Goal: Task Accomplishment & Management: Complete application form

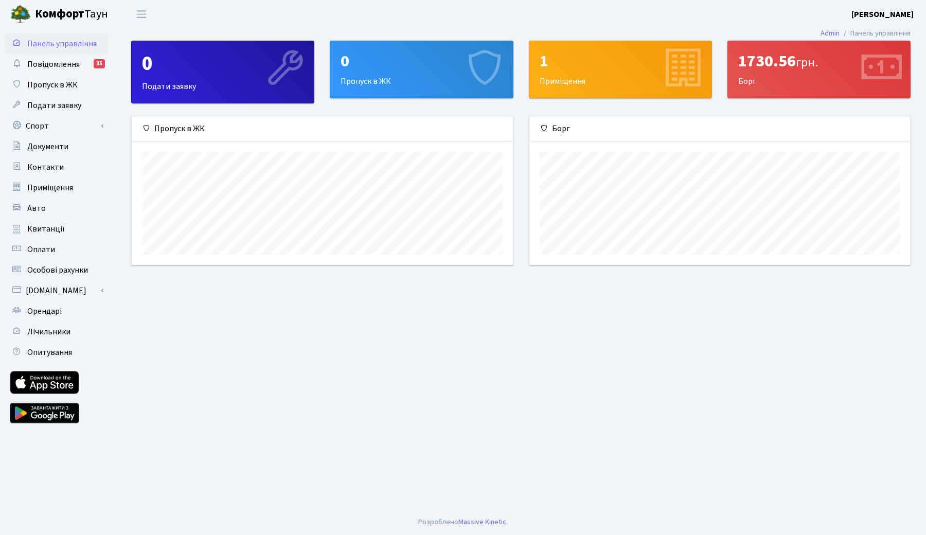
scroll to position [149, 381]
click at [66, 83] on span "Пропуск в ЖК" at bounding box center [52, 84] width 50 height 11
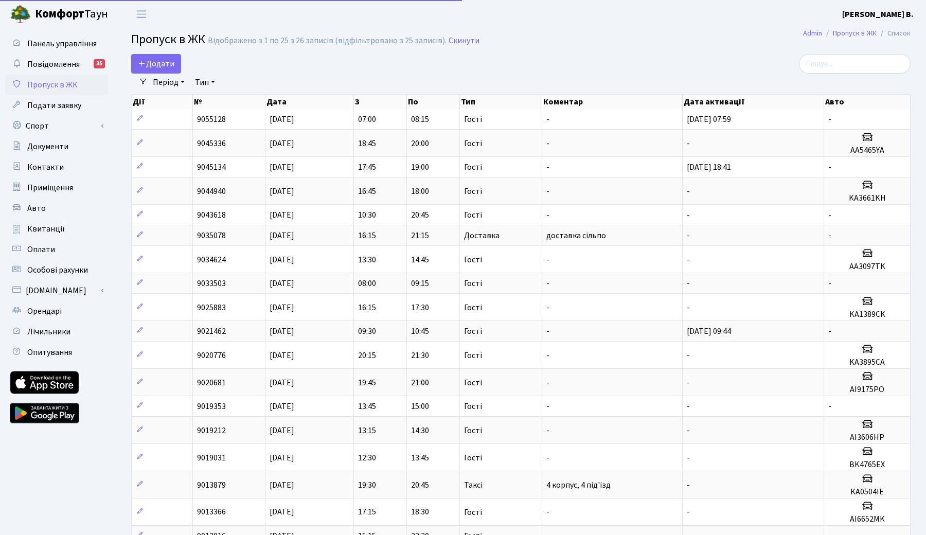
select select "25"
click at [174, 60] on span "Додати" at bounding box center [156, 63] width 37 height 11
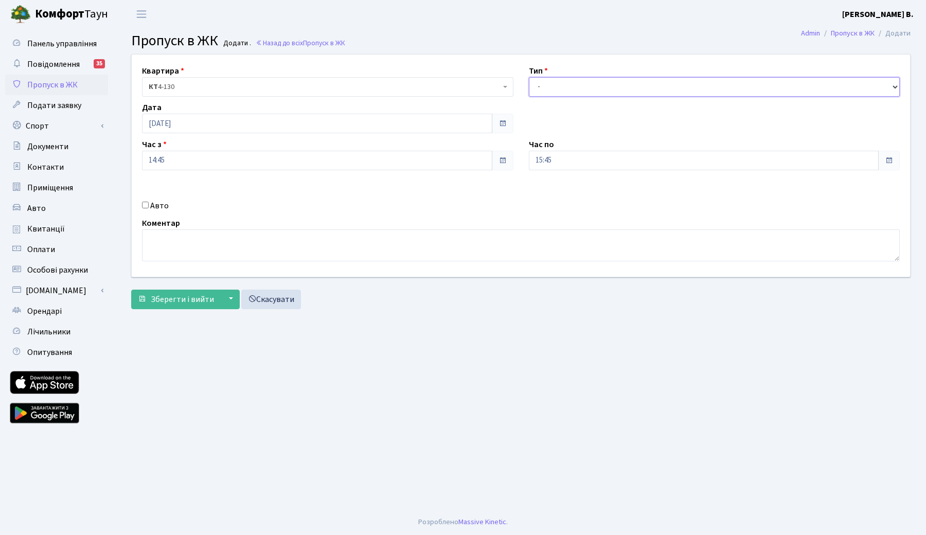
select select "1"
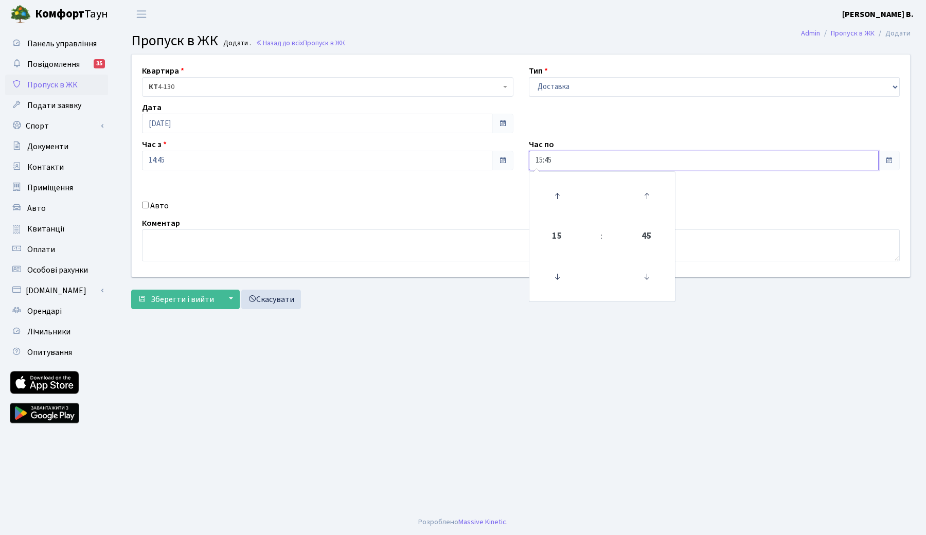
click at [565, 160] on input "15:45" at bounding box center [704, 161] width 350 height 20
click at [564, 193] on icon at bounding box center [557, 196] width 28 height 28
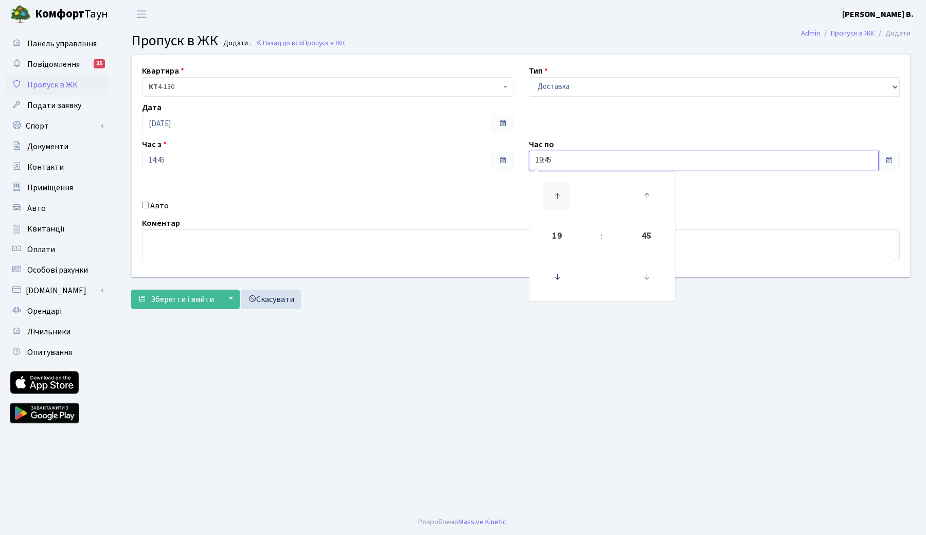
click at [564, 193] on icon at bounding box center [557, 196] width 28 height 28
type input "20:45"
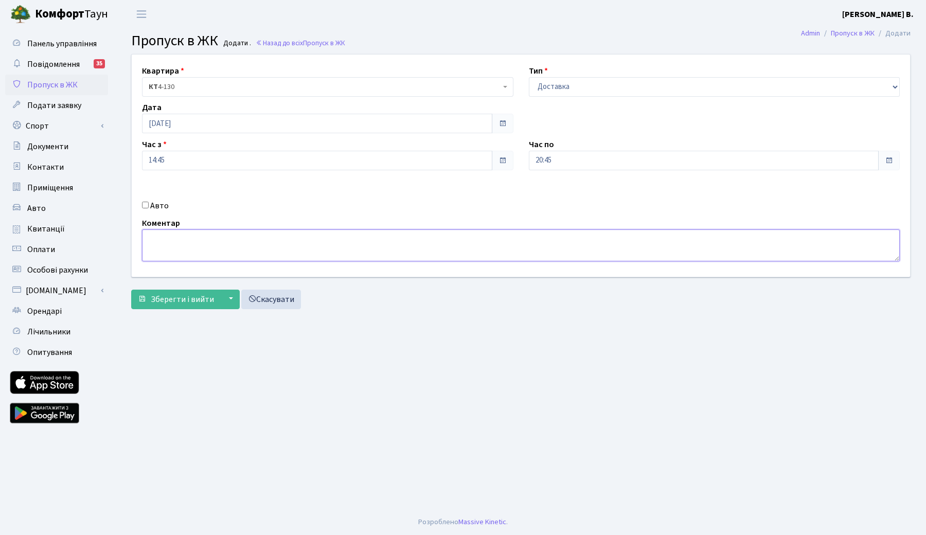
click at [324, 242] on textarea at bounding box center [521, 245] width 758 height 32
type textarea "l"
type textarea "доставка сільпо"
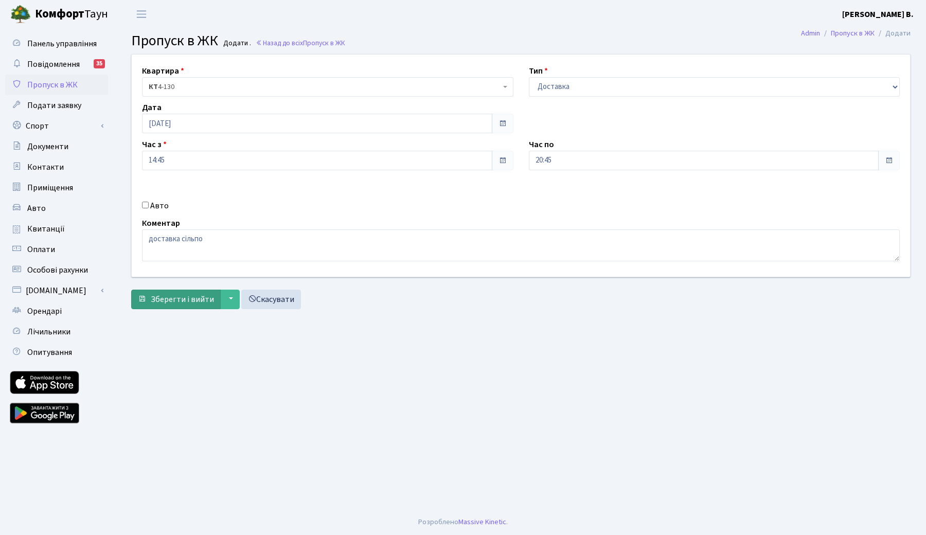
click at [183, 295] on span "Зберегти і вийти" at bounding box center [182, 299] width 63 height 11
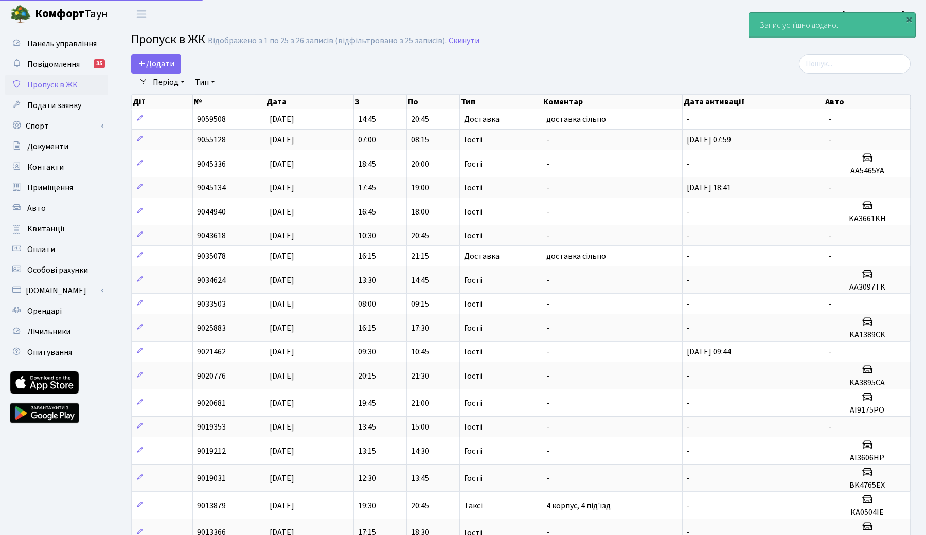
select select "25"
